Goal: Communication & Community: Answer question/provide support

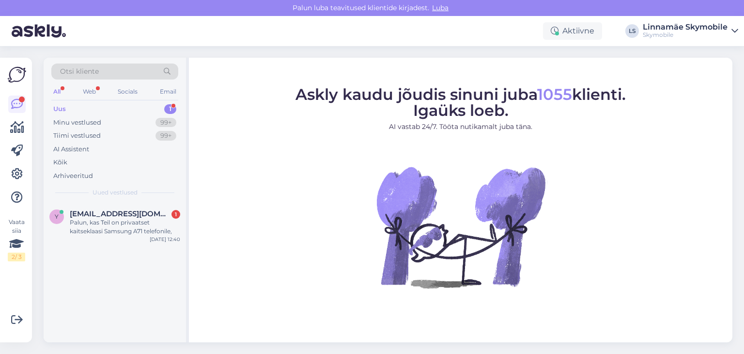
click at [161, 106] on div "Uus 1" at bounding box center [114, 109] width 127 height 14
click at [145, 236] on div "y [EMAIL_ADDRESS][DOMAIN_NAME] 1 Palun, kas Teil on privaatset kaitseklaasi Sam…" at bounding box center [115, 224] width 142 height 44
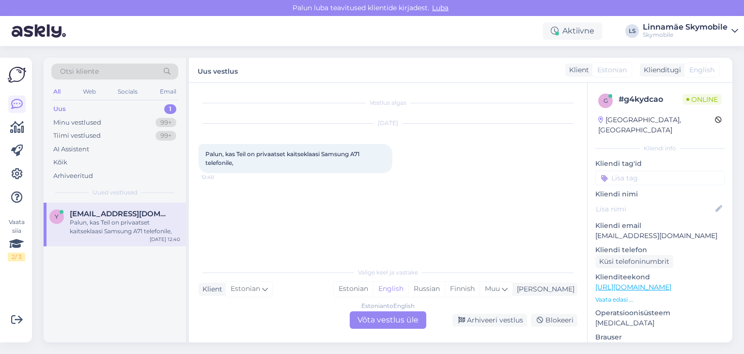
click at [372, 319] on div "Estonian to English Võta vestlus üle" at bounding box center [388, 319] width 77 height 17
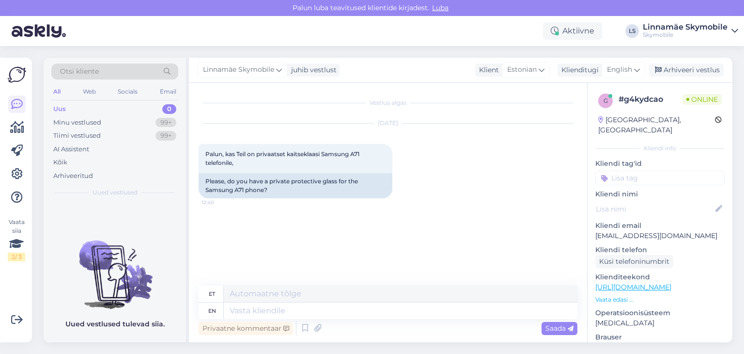
click at [607, 170] on div at bounding box center [659, 177] width 129 height 15
click at [604, 170] on div at bounding box center [659, 177] width 129 height 15
click at [624, 170] on input at bounding box center [659, 177] width 129 height 15
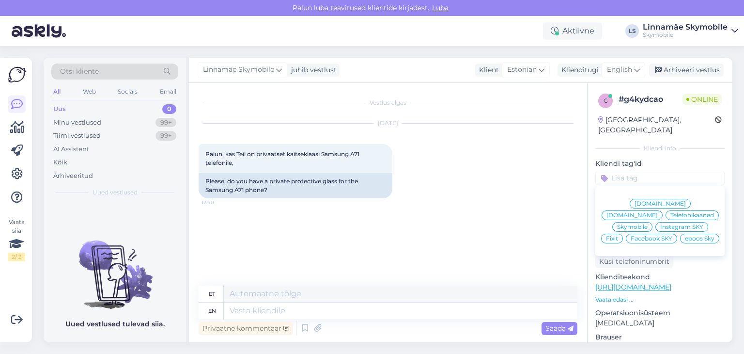
click at [635, 201] on span "[DOMAIN_NAME]" at bounding box center [660, 204] width 51 height 6
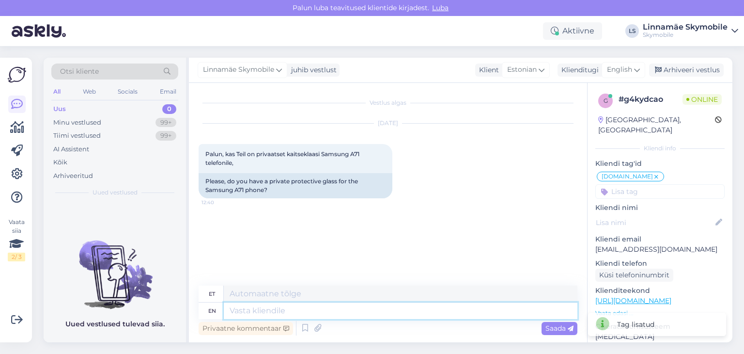
click at [278, 311] on textarea at bounding box center [401, 310] width 354 height 16
type textarea "Kahjus"
type textarea "Kahjuks e"
type textarea "Kahjuks"
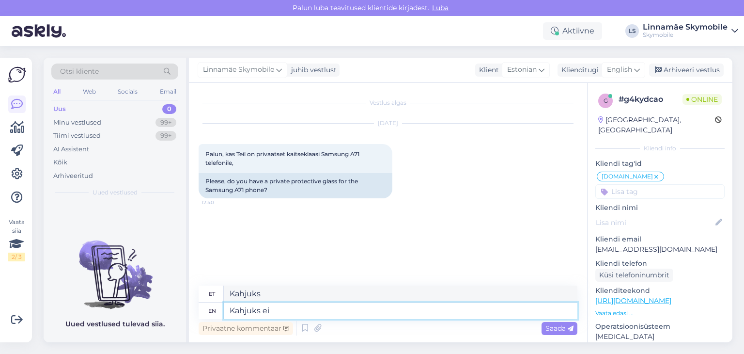
type textarea "Kahjuks ei o"
type textarea "Kahjuks ei"
type textarea "Kahjuks ei ole"
type textarea "Kahjuks ei ole."
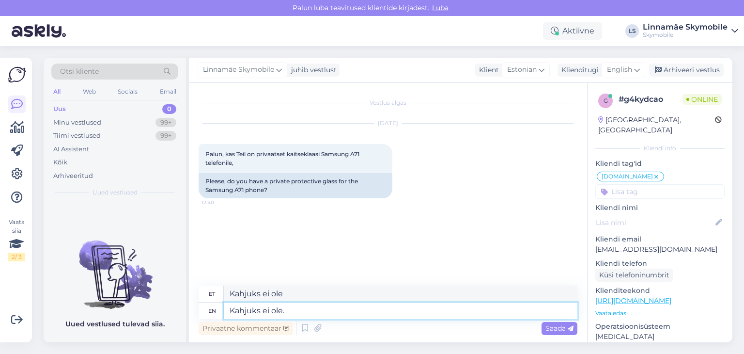
type textarea "Kahjuks ei ole."
click at [233, 309] on textarea "Kahjuks ei ole." at bounding box center [401, 310] width 354 height 16
click at [238, 310] on textarea "Kahjuks ei ole." at bounding box center [401, 310] width 354 height 16
type textarea "TeKahjuks ei ole."
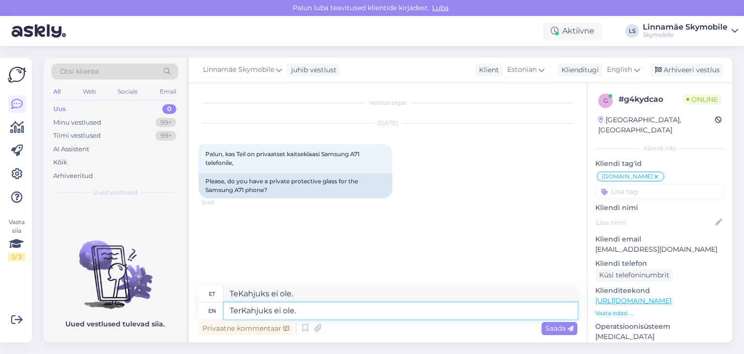
type textarea "TereKahjuks ei ole."
type textarea "Tere! Kahjuks ei ole."
click at [320, 313] on textarea "Tere! Kahjuks ei ole." at bounding box center [401, 310] width 354 height 16
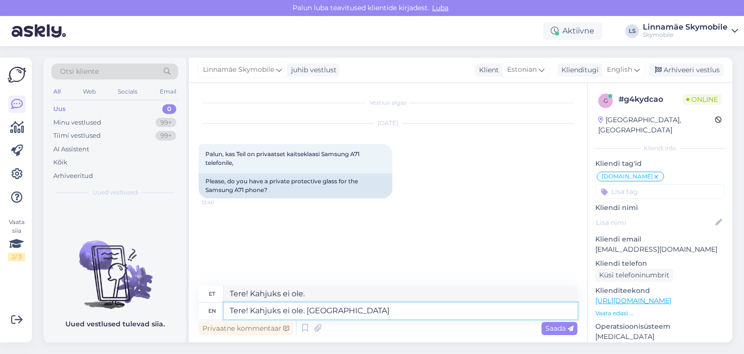
type textarea "Tere! Kahjuks ei ole. [GEOGRAPHIC_DATA]"
type textarea "Tere! Kahjuks ei ole. [GEOGRAPHIC_DATA] on"
type textarea "Tere! Kahjuks ei ole. Tavaline edasi"
type textarea "Tere! Kahjuks ei ole. [GEOGRAPHIC_DATA]"
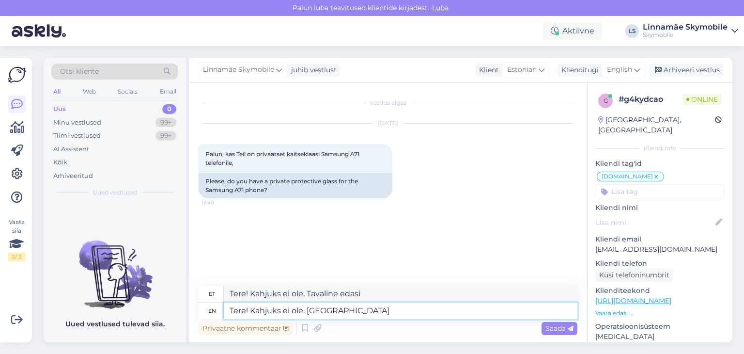
type textarea "Tere! Kahjuks ei ole. [GEOGRAPHIC_DATA]"
type textarea "Tere! Kahjuks ei ole. Tavaline karastatyd"
type textarea "Tere! Kahjuks ei ole. Tavaline karastatud o"
type textarea "Tere! Kahjuks ei ole. Tavaline karastatud"
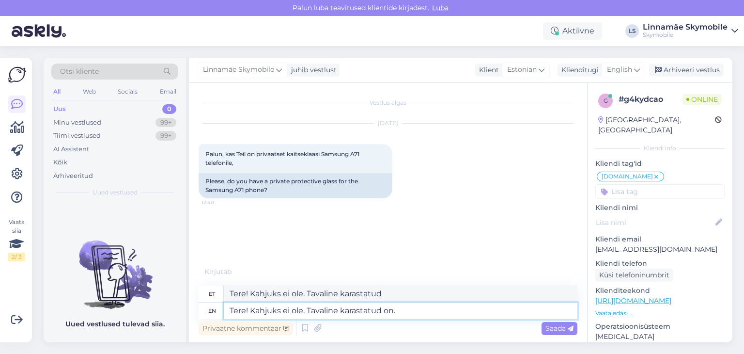
type textarea "Tere! Kahjuks ei ole. Tavaline karastatud on."
click at [559, 326] on span "Saada" at bounding box center [559, 328] width 28 height 9
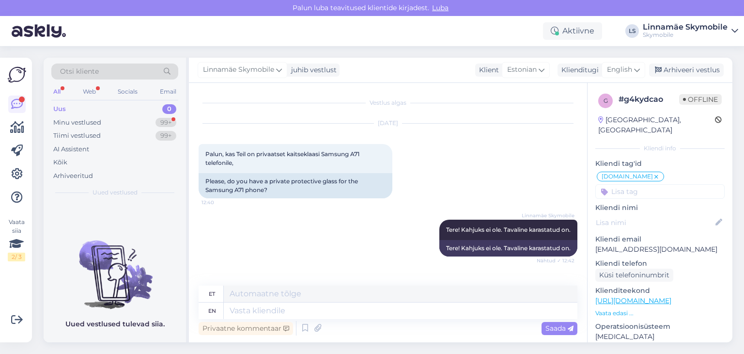
scroll to position [66, 0]
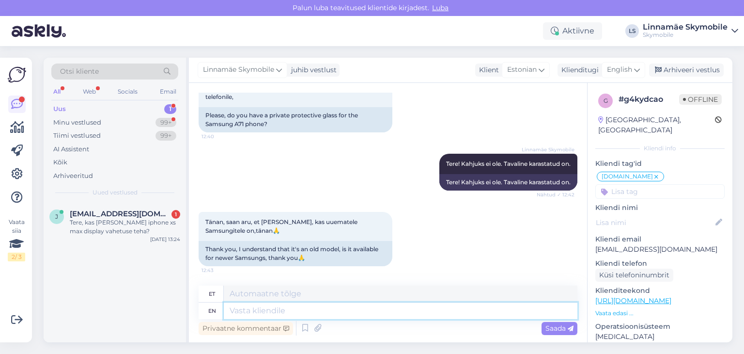
click at [268, 310] on textarea at bounding box center [401, 310] width 354 height 16
type textarea "ггутф="
type textarea "ггутф=="
type textarea "г"
type textarea "uuemate"
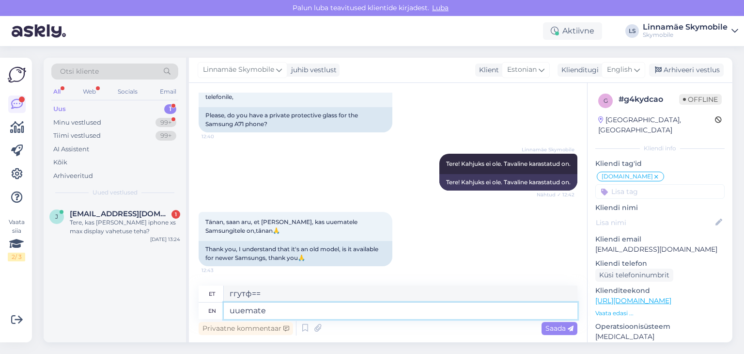
type textarea "uuemat"
type textarea "uuematele o"
type textarea "uuematele"
type textarea "uuematele on"
type textarea "uuematele peal"
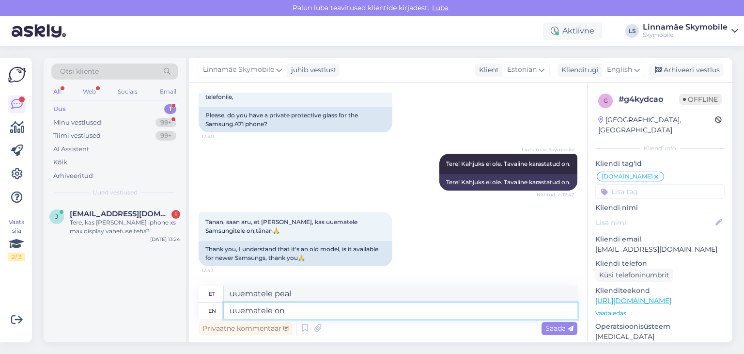
click at [234, 309] on textarea "uuematele on" at bounding box center [401, 310] width 354 height 16
drag, startPoint x: 297, startPoint y: 307, endPoint x: 113, endPoint y: 314, distance: 183.7
click at [113, 314] on div "Otsi kliente All Web Socials Email Uus 1 Minu vestlused 99+ Tiimi vestlused 99+…" at bounding box center [388, 200] width 689 height 284
type textarea "On"
type textarea "Sees"
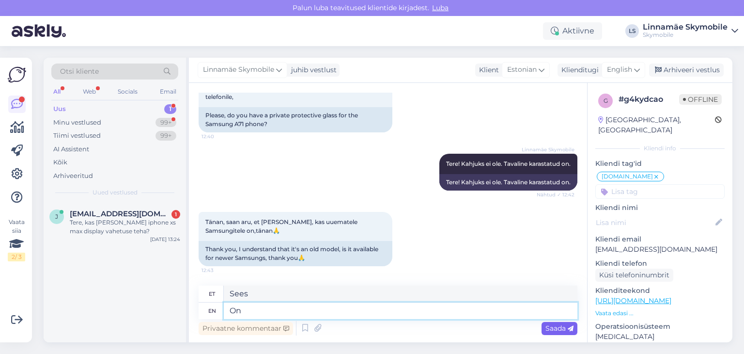
type textarea "On"
click at [561, 328] on span "Saada" at bounding box center [559, 328] width 28 height 9
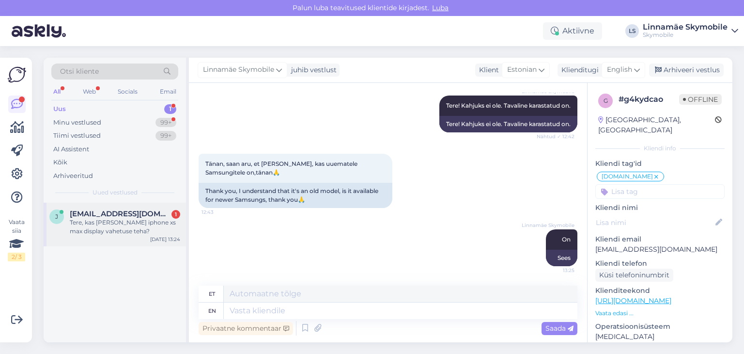
click at [118, 221] on div "Tere, kas [PERSON_NAME] iphone xs max display vahetuse teha?" at bounding box center [125, 226] width 110 height 17
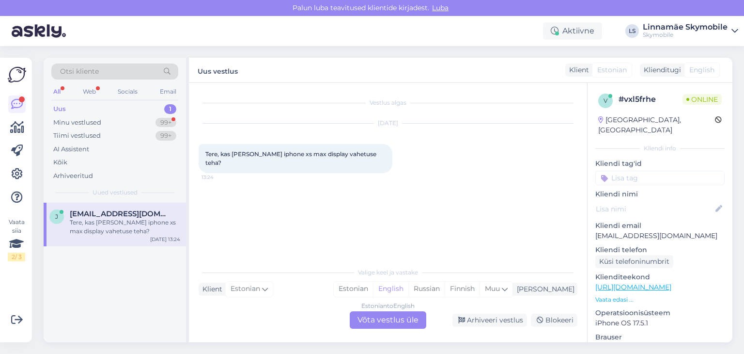
scroll to position [0, 0]
click at [397, 320] on div "Estonian to English Võta vestlus üle" at bounding box center [388, 319] width 77 height 17
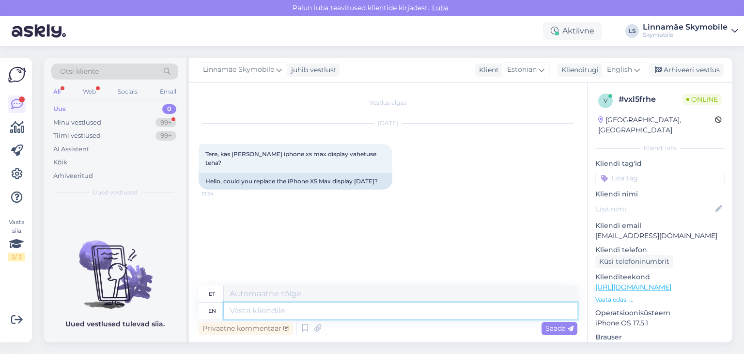
click at [352, 310] on textarea at bounding box center [401, 310] width 354 height 16
type textarea "Tere"
type textarea "Tere!"
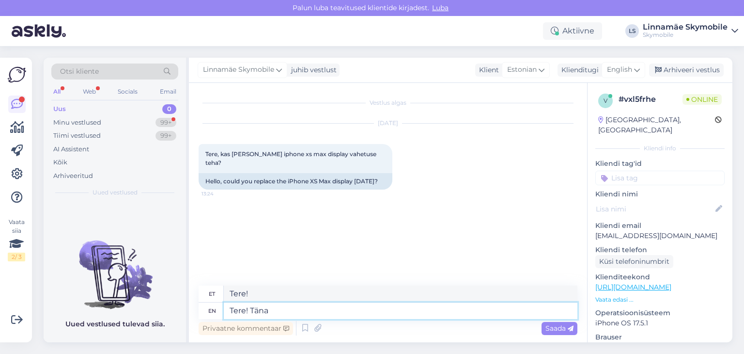
type textarea "Tere! [GEOGRAPHIC_DATA] e"
type textarea "Tere! Täna"
type textarea "Tere! [PERSON_NAME] ei s"
type textarea "Tere! [PERSON_NAME] ei"
type textarea "Tere! [PERSON_NAME] ei saa k"
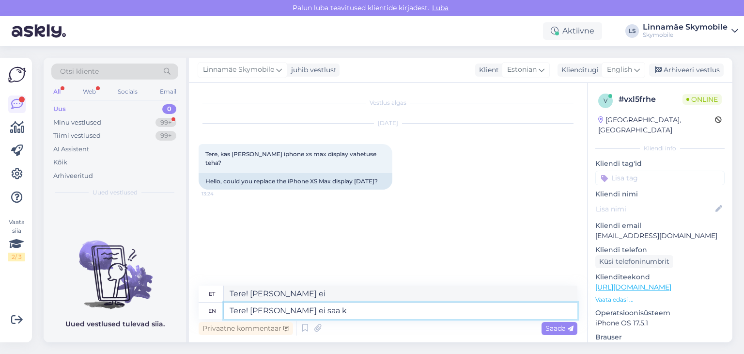
type textarea "Tere! [PERSON_NAME] ei saa"
type textarea "Tere! [PERSON_NAME] ei saa kuna"
type textarea "Tere! [PERSON_NAME] ei saa kuna tehnik o"
type textarea "Tere! [PERSON_NAME] ei saa kuna tehnik"
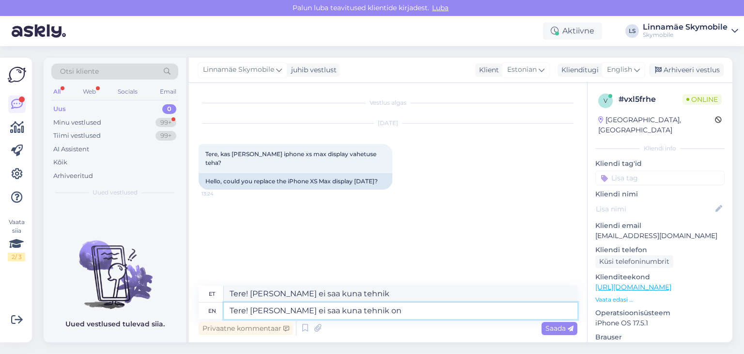
type textarea "Tere! [PERSON_NAME] ei saa kuna tehnik on"
type textarea "Tere! [PERSON_NAME] ei saa kuna tehnik on tööl h"
type textarea "Tere! [PERSON_NAME] ei saa kuna tehnik on tööl"
type textarea "Tere! [PERSON_NAME] ei saa kuna tehnik on tööl homme"
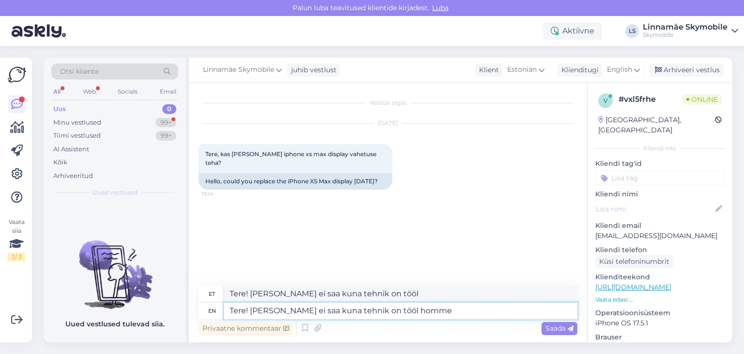
type textarea "Tere! [PERSON_NAME] ei saa kuna tehnik on tööl homme"
type textarea "Tere! [PERSON_NAME] ei saa kuna tehnik on tööl homme."
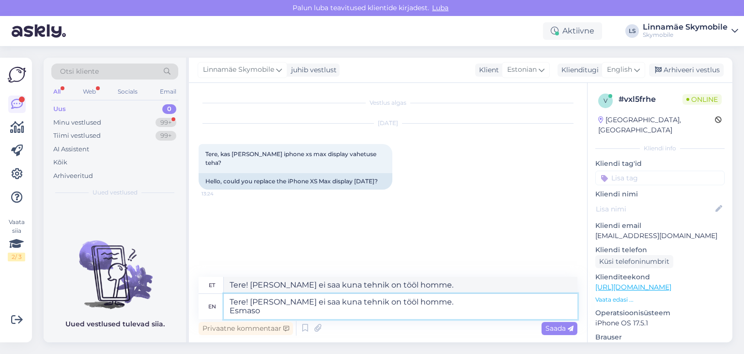
type textarea "Tere! [PERSON_NAME] ei saa kuna tehnik on tööl homme. Esmas"
type textarea "Tere! [PERSON_NAME] ei saa kuna tehnik on tööl homme. Esmaso"
type textarea "Tere! [PERSON_NAME] ei saa kuna tehnik on tööl homme. Esmasp-La"
type textarea "Tere! [PERSON_NAME] ei saa kuna tehnik on tööl homme. Esmasp-"
type textarea "Tere! [PERSON_NAME] ei saa kuna tehnik on tööl homme. Esmasp-Laup"
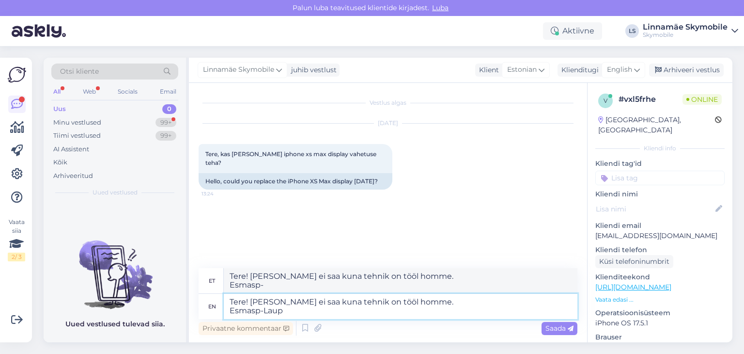
type textarea "Tere! [PERSON_NAME] ei saa kuna tehnik on tööl homme. Esmasp-Laup"
type textarea "Tere! [PERSON_NAME] ei saa kuna tehnik on tööl homme. Esmasp-"
type textarea "Tere! [PERSON_NAME] ei saa kuna tehnik on tööl homme. Esmasp->"
type textarea "Tere! [PERSON_NAME] ei saa kuna tehnik on tööl homme. Esmasp-R"
type textarea "Tere! [PERSON_NAME] ei saa kuna tehnik on tööl homme. Esmasp-"
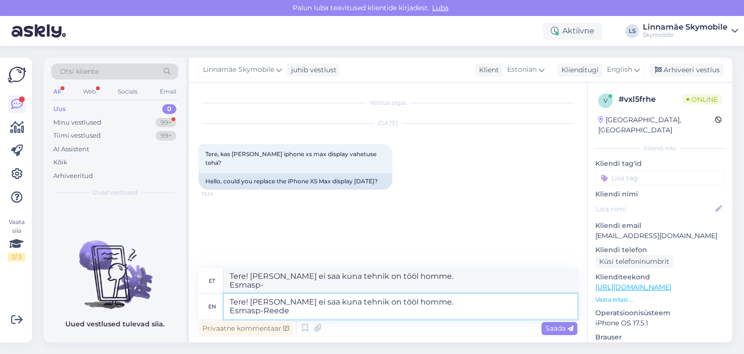
type textarea "Tere! [PERSON_NAME] ei saa kuna tehnik on tööl homme. Esmasp-Reede"
type textarea "Tere! [PERSON_NAME] ei saa kuna tehnik on tööl homme. Esmasp-Reede 10"
type textarea "Tere! [PERSON_NAME] ei saa kuna tehnik on tööl homme. Esmasp-Reede 10-1"
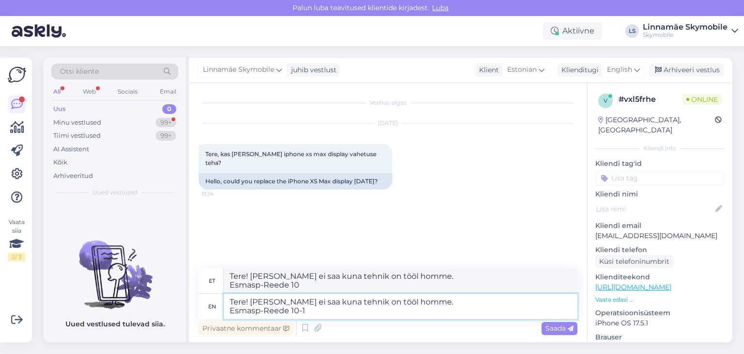
type textarea "Tere! [PERSON_NAME] ei saa kuna tehnik on tööl homme. Esmasp-Reede 10-"
type textarea "Tere! [PERSON_NAME] ei saa kuna tehnik on tööl homme. Esmasp-Reede 10-9"
type textarea "Tere! [PERSON_NAME] ei saa kuna tehnik on tööl homme. Esmasp-Reede 10-21n"
type textarea "Tere! [PERSON_NAME] ei saa kuna tehnik on tööl homme. Esmasp-Reede 10-21"
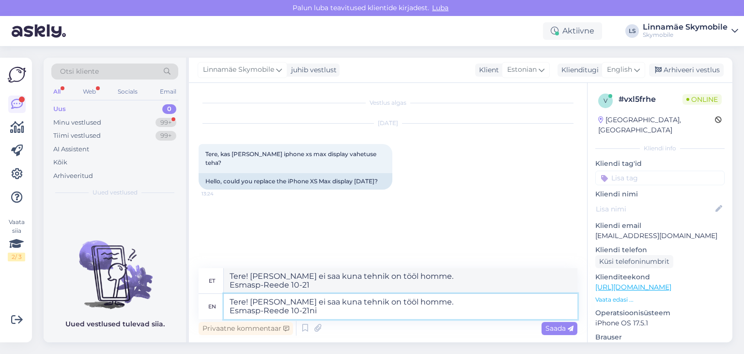
type textarea "Tere! [PERSON_NAME] ei saa kuna tehnik on tööl homme. Esmasp-Reede 10-21ni"
type textarea "Tere! [PERSON_NAME] ei saa kuna tehnik on tööl homme. Esmasp-Reede 10-21ni tehn…"
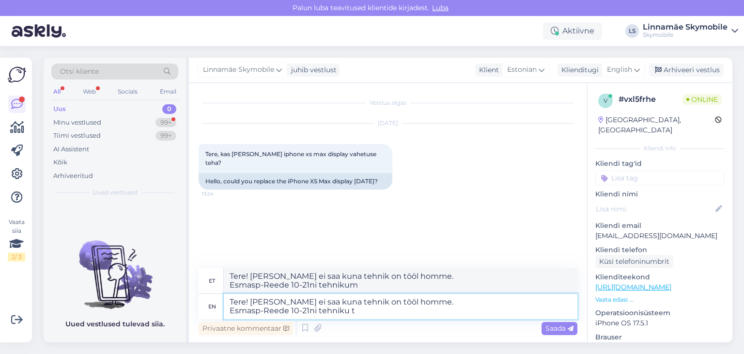
type textarea "Tere! [PERSON_NAME] ei saa kuna tehnik on tööl homme. Esmasp-Reede 10-21ni tehn…"
click at [560, 328] on span "Saada" at bounding box center [559, 328] width 28 height 9
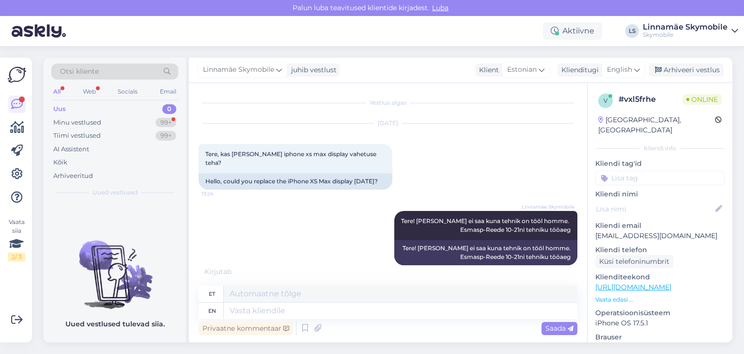
scroll to position [48, 0]
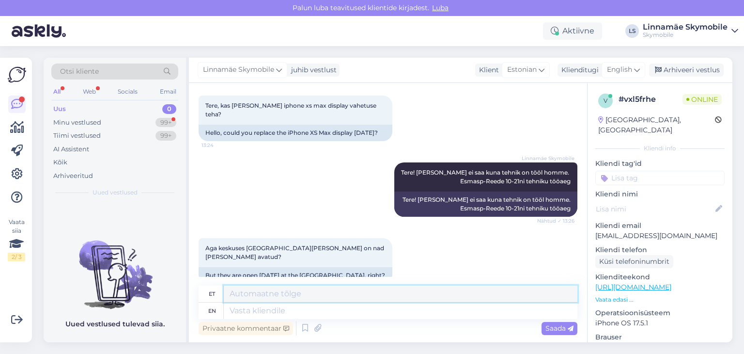
click at [316, 296] on textarea at bounding box center [401, 293] width 354 height 16
type textarea "a"
type textarea "j"
type textarea "Pood jah. Meie tehnik ei tööta nädalavahetusel."
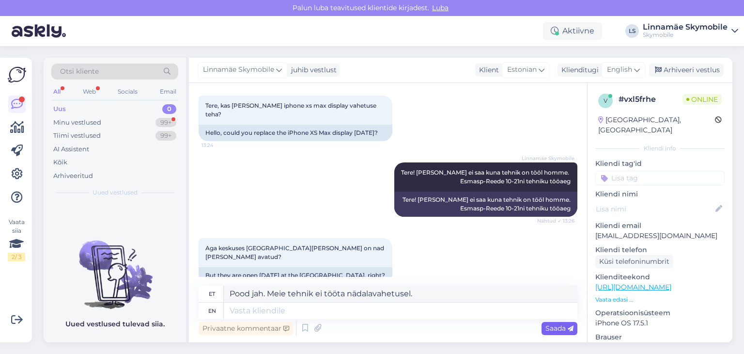
click at [555, 333] on div "Saada" at bounding box center [560, 328] width 36 height 13
click at [550, 330] on span "Saada" at bounding box center [559, 328] width 28 height 9
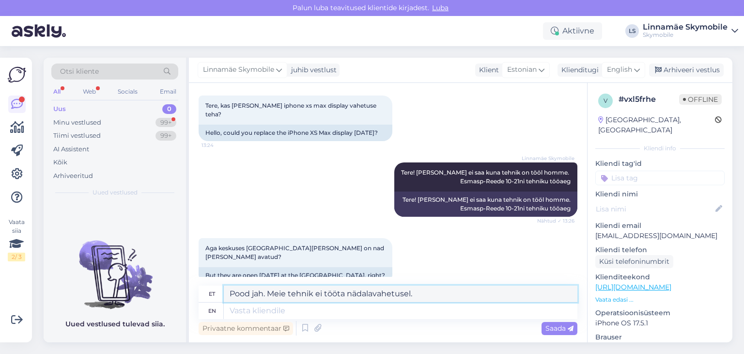
drag, startPoint x: 427, startPoint y: 296, endPoint x: 43, endPoint y: 320, distance: 385.3
click at [46, 320] on div "Otsi kliente All Web Socials Email Uus 0 Minu vestlused 99+ Tiimi vestlused 99+…" at bounding box center [388, 200] width 689 height 284
click at [235, 312] on textarea at bounding box center [401, 310] width 354 height 16
paste textarea "Pood jah. Meie tehnik ei tööta nädalavahetusel."
type textarea "Pood jah. Meie tehnik ei tööta nädalavahetusel."
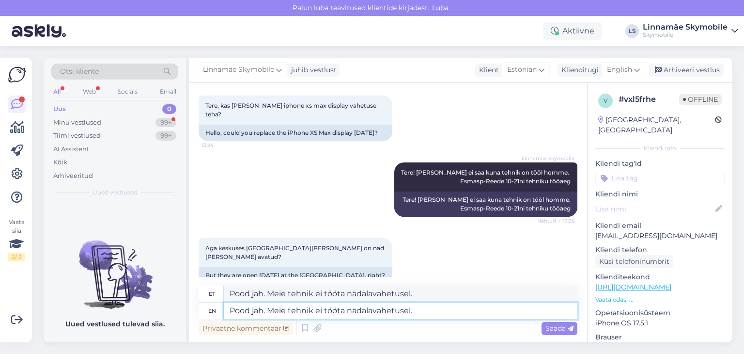
type textarea "Pood jah. Meie tehnik ei tööta nädalavahetusel."
drag, startPoint x: 397, startPoint y: 295, endPoint x: 0, endPoint y: 307, distance: 397.4
click at [0, 307] on div "Vaata siia 2 / 3 Võimalused Veendu, et Askly loob sulle väärtust. Sulge Ühenda …" at bounding box center [372, 200] width 744 height 308
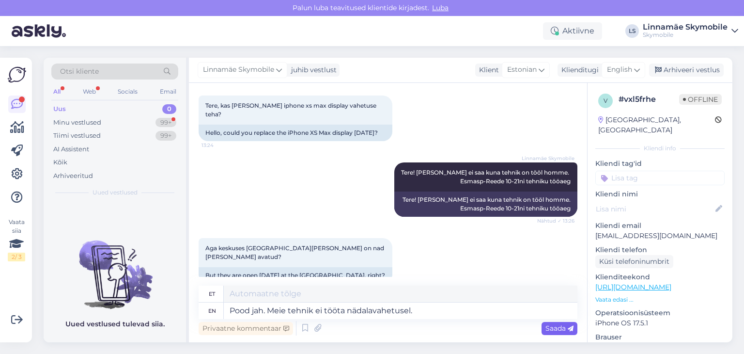
click at [556, 329] on span "Saada" at bounding box center [559, 328] width 28 height 9
